Goal: Information Seeking & Learning: Find specific fact

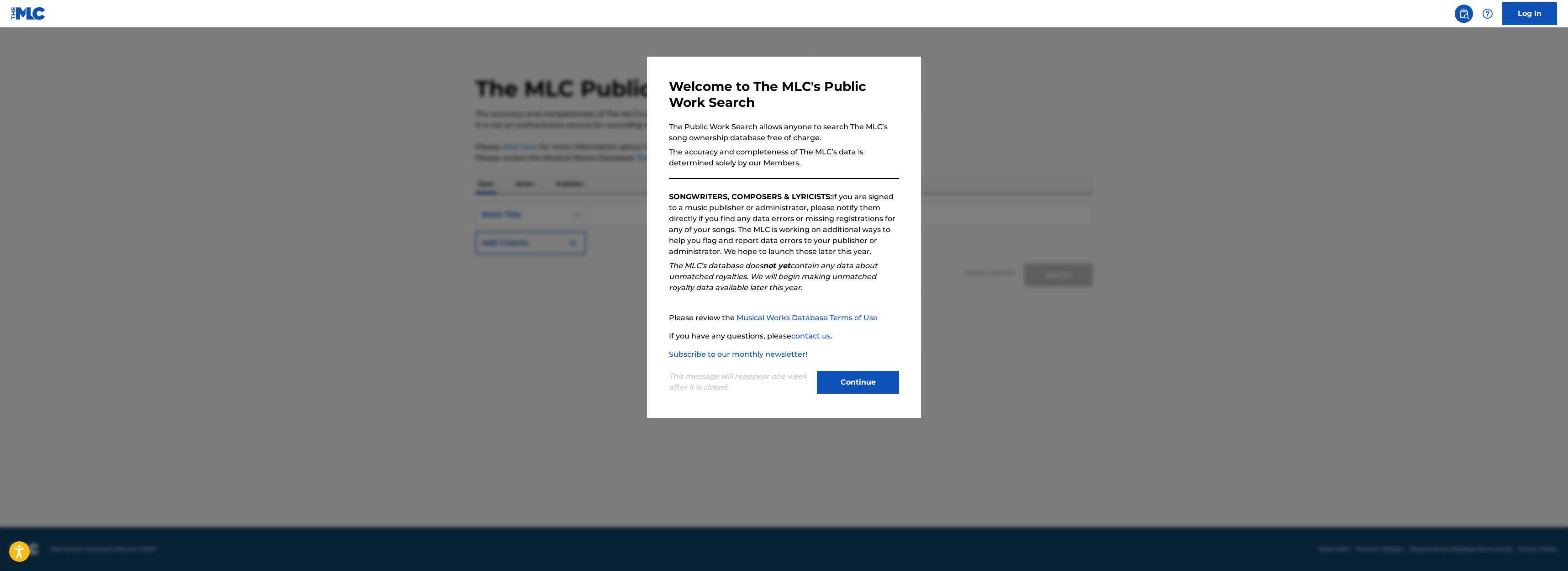
click at [887, 385] on button "Continue" at bounding box center [858, 382] width 82 height 23
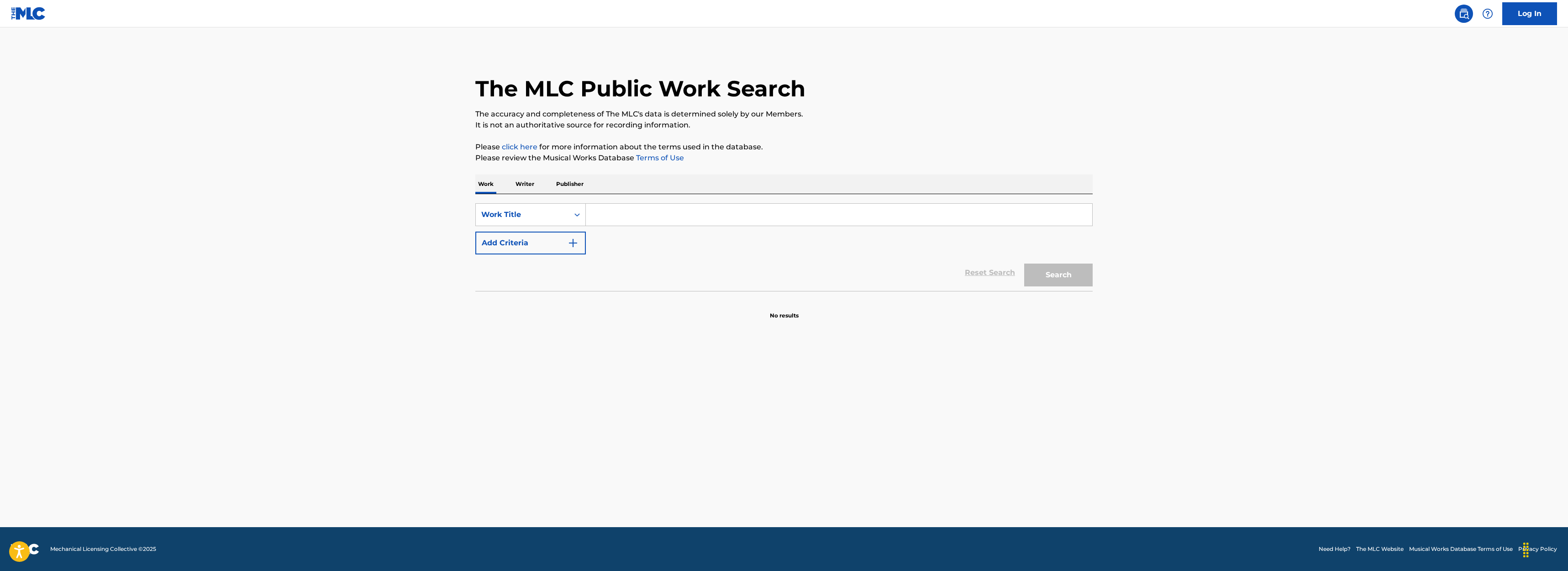
click at [703, 208] on input "Search Form" at bounding box center [839, 215] width 506 height 22
type input "He's No Ordinary Guy"
click at [1024, 264] on button "Search" at bounding box center [1058, 275] width 68 height 23
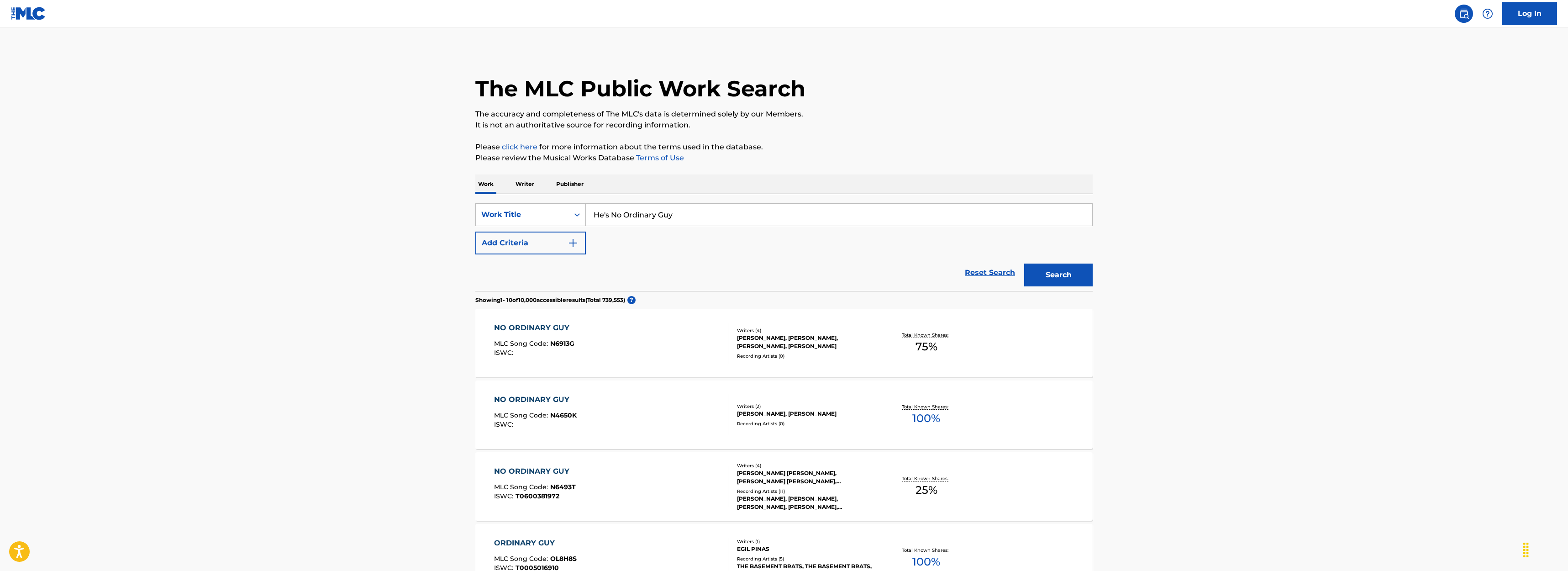
click at [574, 243] on img "Search Form" at bounding box center [573, 243] width 11 height 11
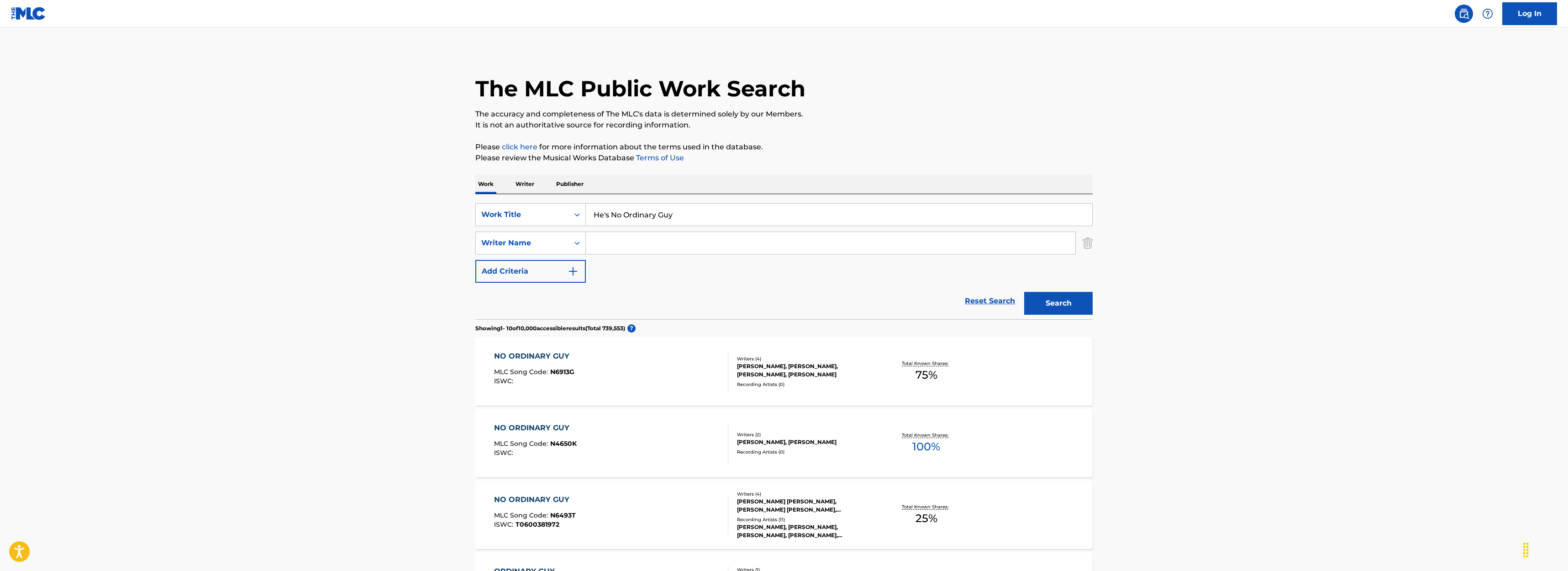
click at [617, 249] on input "Search Form" at bounding box center [830, 243] width 489 height 22
type input "[PERSON_NAME]"
click at [1024, 292] on button "Search" at bounding box center [1058, 303] width 68 height 23
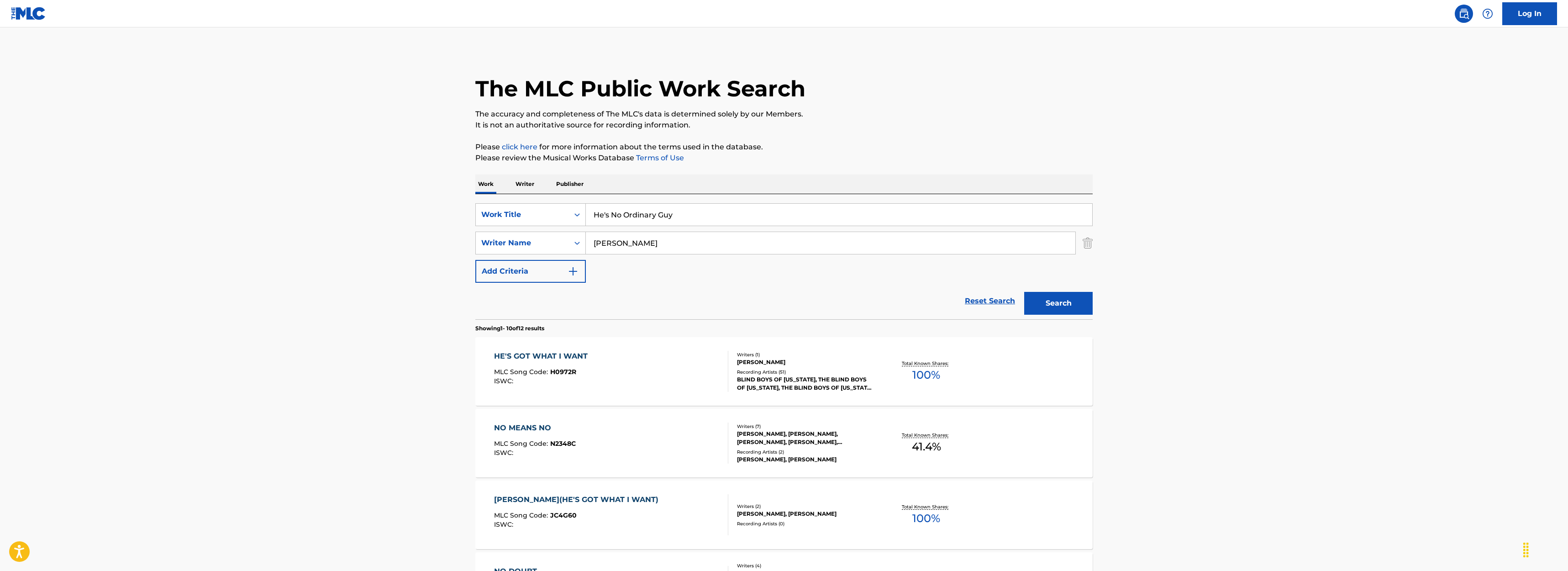
click at [656, 375] on div "HE'S GOT WHAT I WANT MLC Song Code : H0972R ISWC :" at bounding box center [611, 371] width 235 height 41
drag, startPoint x: 664, startPoint y: 252, endPoint x: 542, endPoint y: 243, distance: 122.3
click at [542, 243] on div "SearchWithCriteriafd7100da-37f6-4a5f-a665-28a3c843e0d2 Writer Name [PERSON_NAME]" at bounding box center [784, 243] width 617 height 23
click at [1044, 301] on button "Search" at bounding box center [1058, 303] width 68 height 23
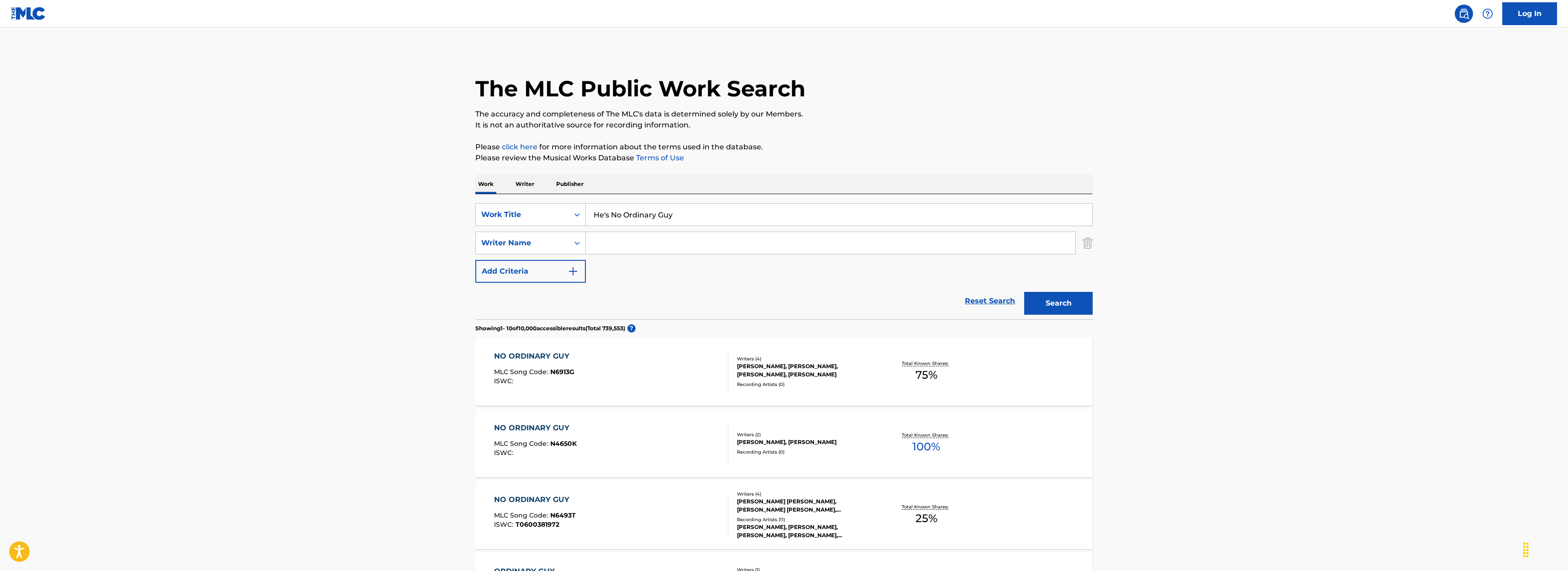
click at [607, 248] on input "Search Form" at bounding box center [830, 243] width 489 height 22
type input "[PERSON_NAME]"
drag, startPoint x: 1085, startPoint y: 300, endPoint x: 1087, endPoint y: 308, distance: 8.2
click at [1084, 307] on button "Search" at bounding box center [1058, 303] width 68 height 23
